Goal: Register for event/course

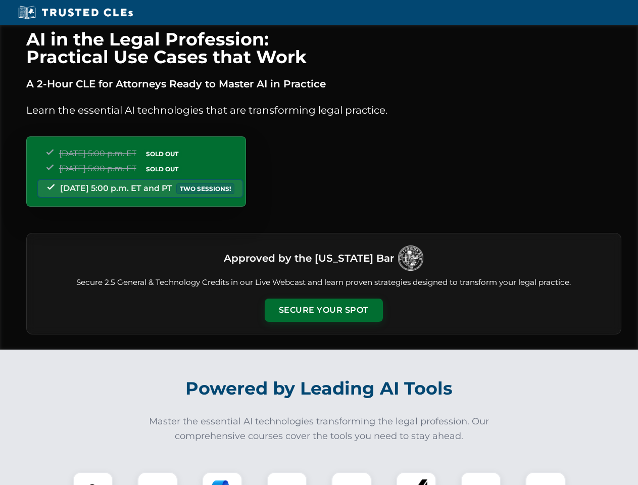
click at [323, 310] on button "Secure Your Spot" at bounding box center [324, 309] width 118 height 23
click at [93, 478] on img at bounding box center [92, 491] width 29 height 29
click at [157, 478] on div at bounding box center [157, 491] width 40 height 40
